Goal: Transaction & Acquisition: Purchase product/service

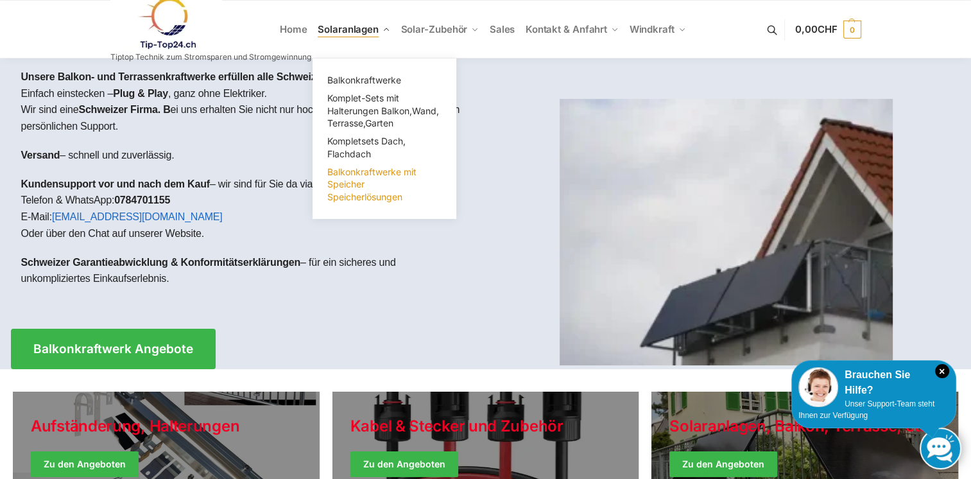
click at [356, 193] on span "Balkonkraftwerke mit Speicher Speicherlösungen" at bounding box center [371, 184] width 89 height 36
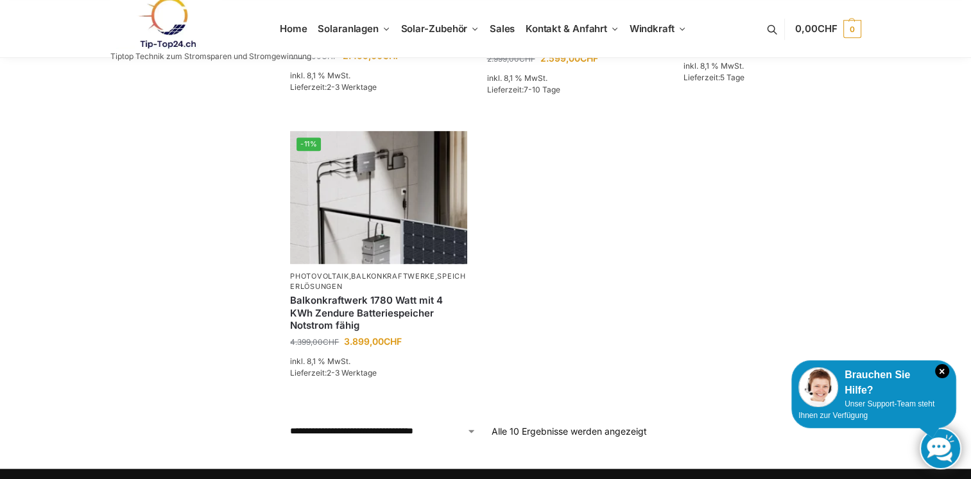
scroll to position [856, 0]
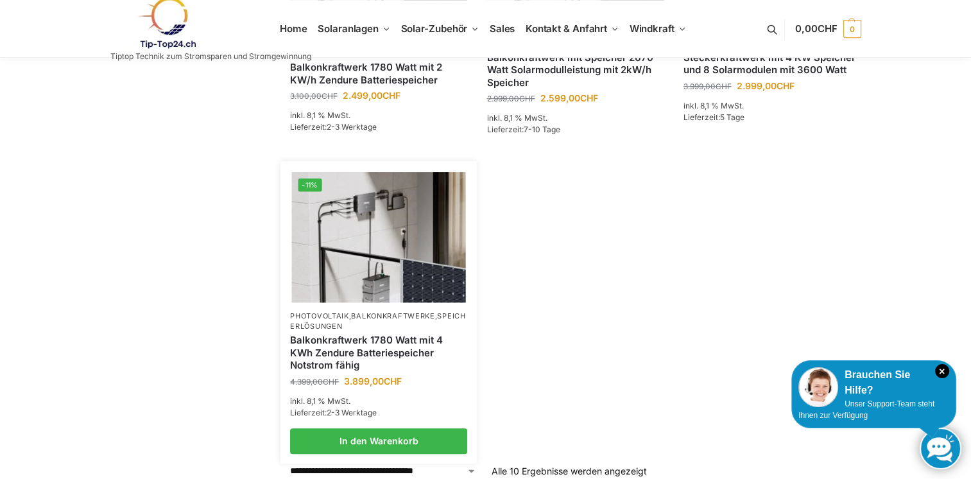
click at [387, 354] on link "Balkonkraftwerk 1780 Watt mit 4 KWh Zendure Batteriespeicher Notstrom fähig" at bounding box center [378, 353] width 177 height 38
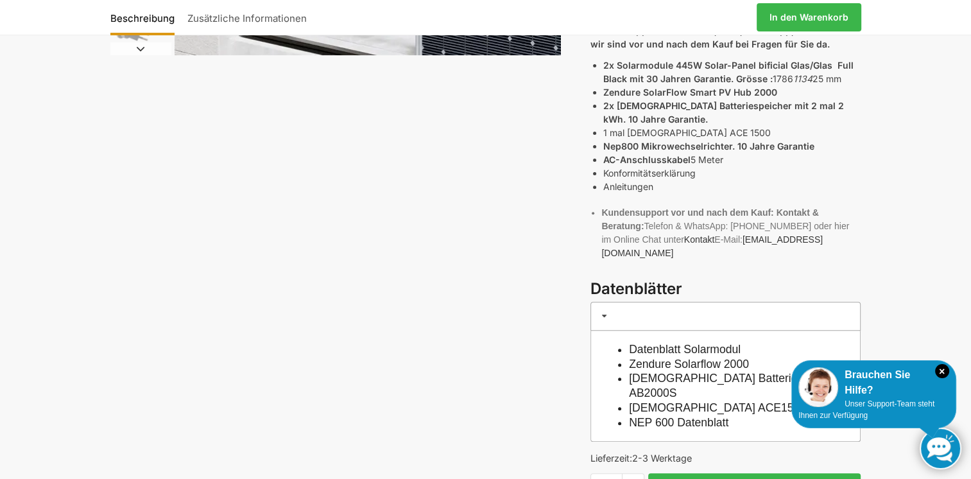
scroll to position [428, 0]
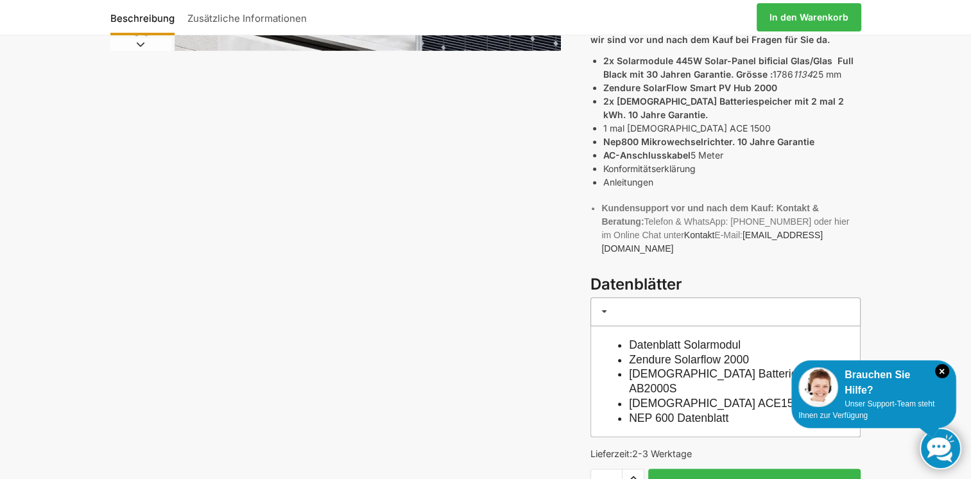
click at [710, 338] on link "Datenblatt Solarmodul" at bounding box center [685, 344] width 112 height 13
